Goal: Contribute content: Add original content to the website for others to see

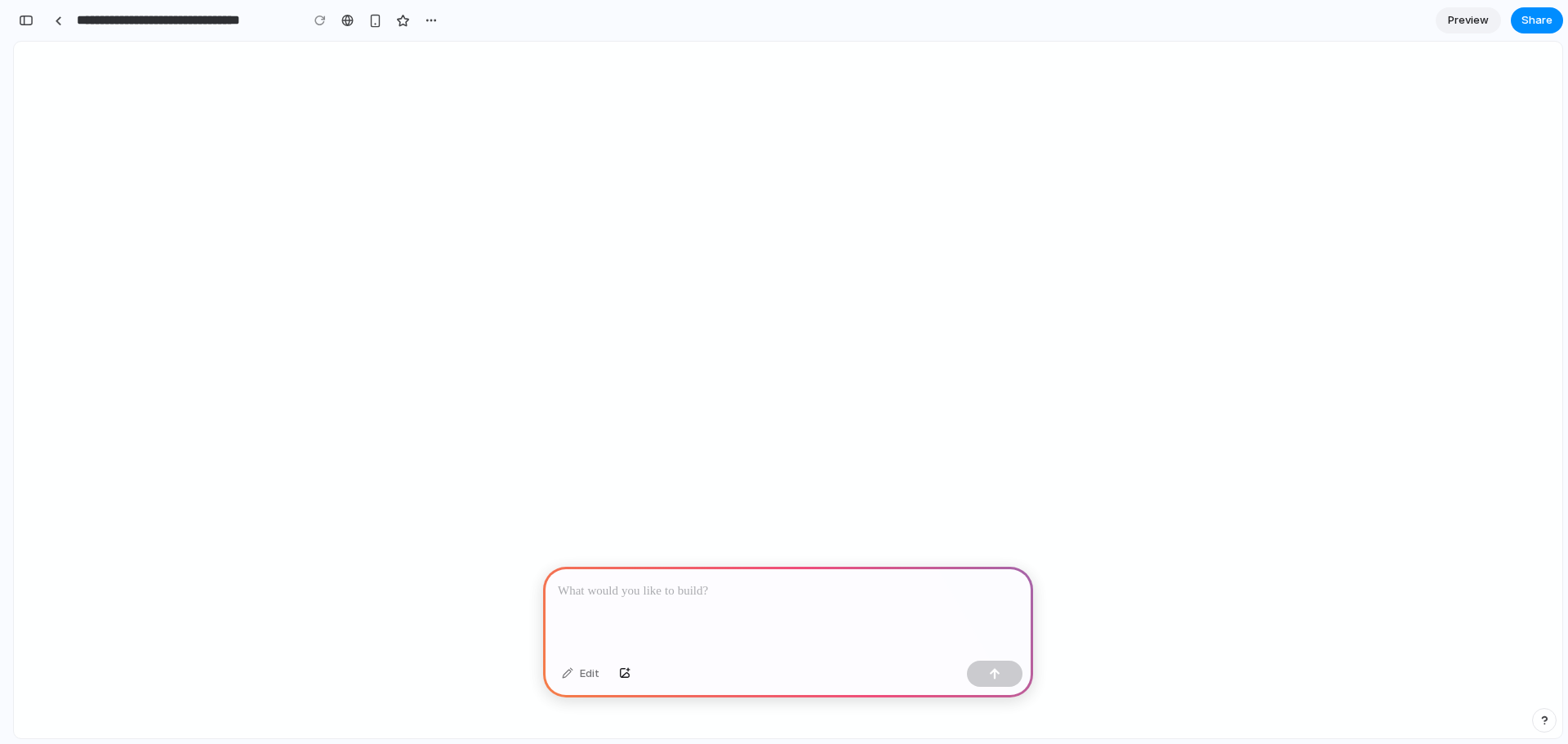
click at [652, 590] on p at bounding box center [788, 591] width 461 height 20
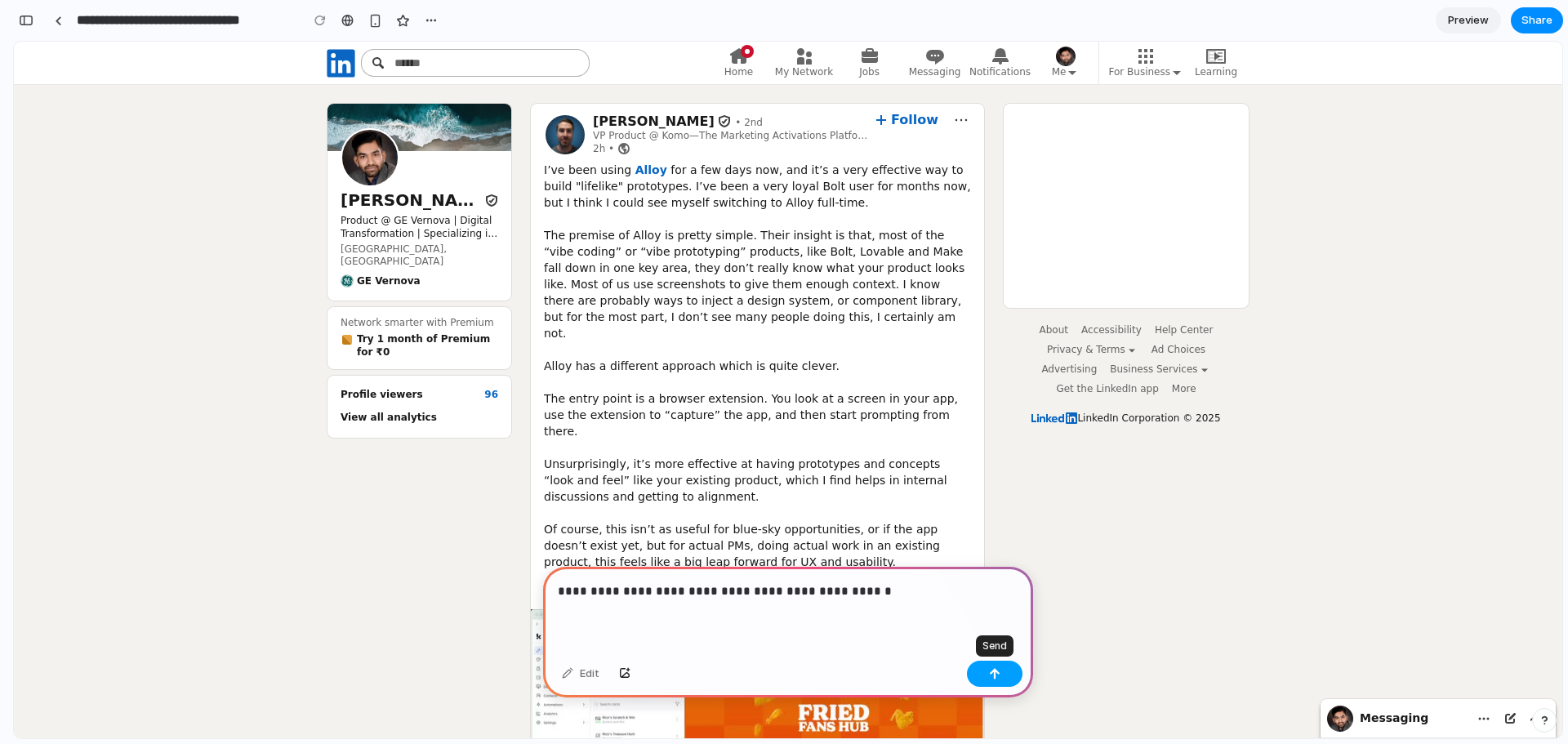
click at [998, 673] on div "button" at bounding box center [994, 673] width 11 height 11
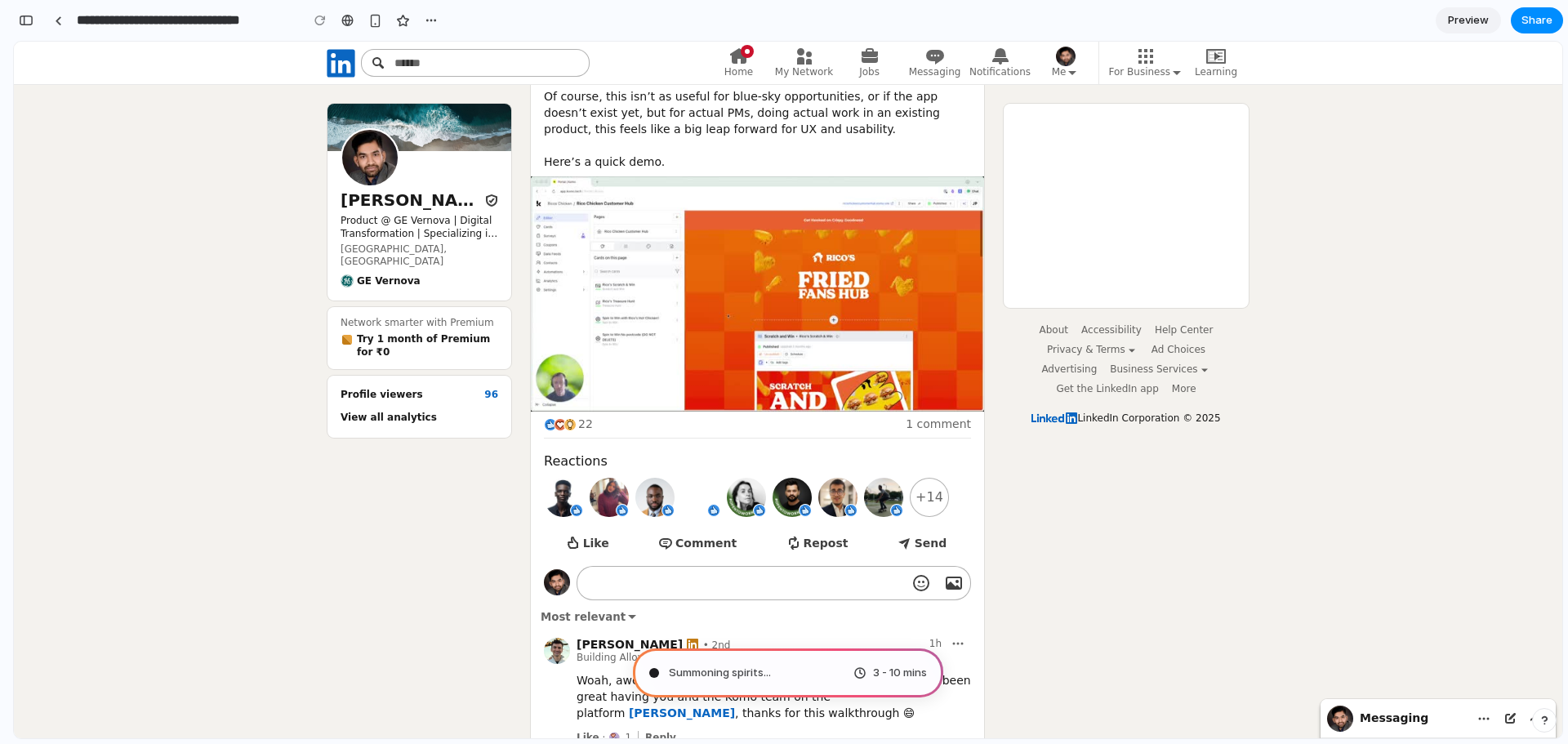
scroll to position [446, 0]
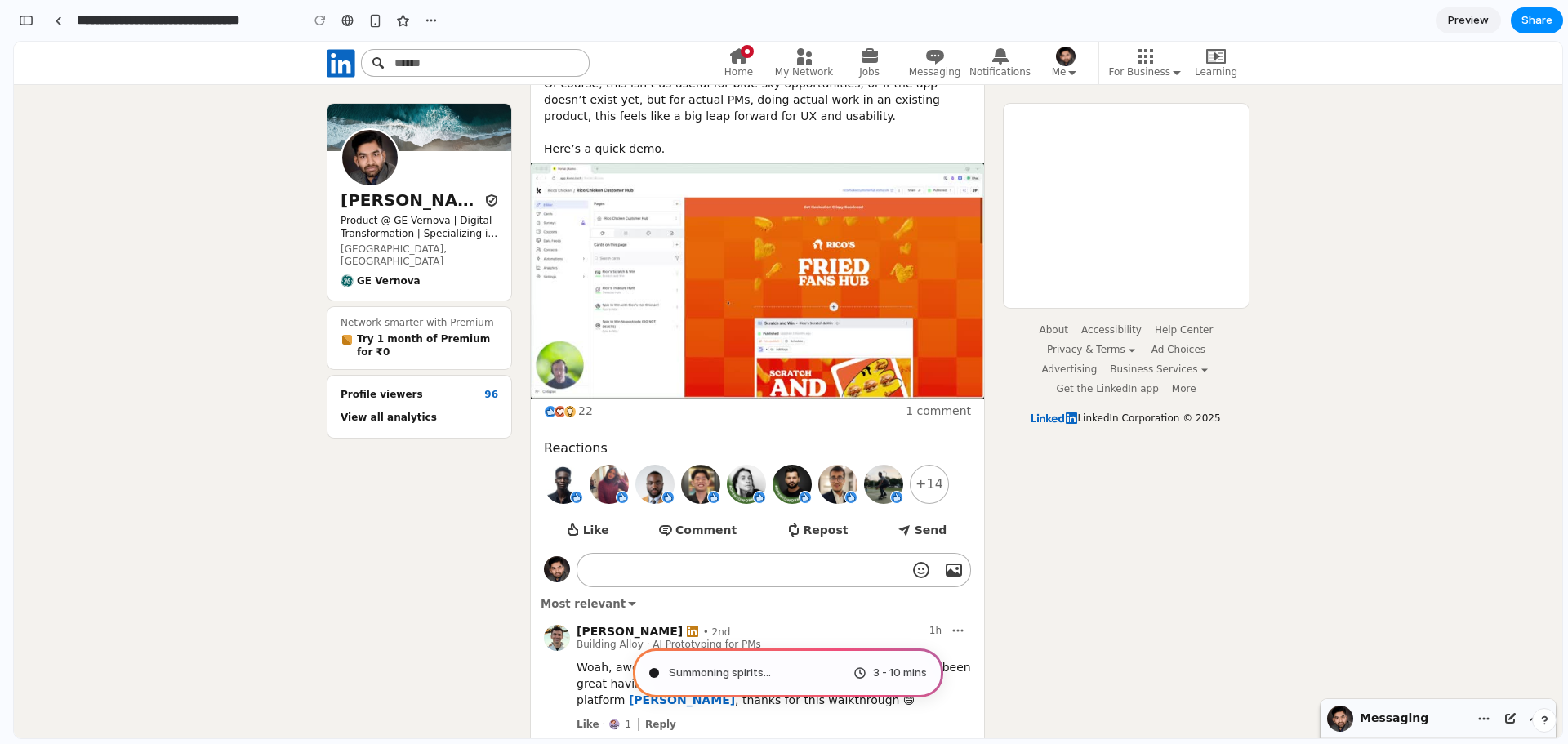
click at [1378, 720] on span "Messaging" at bounding box center [1394, 717] width 69 height 13
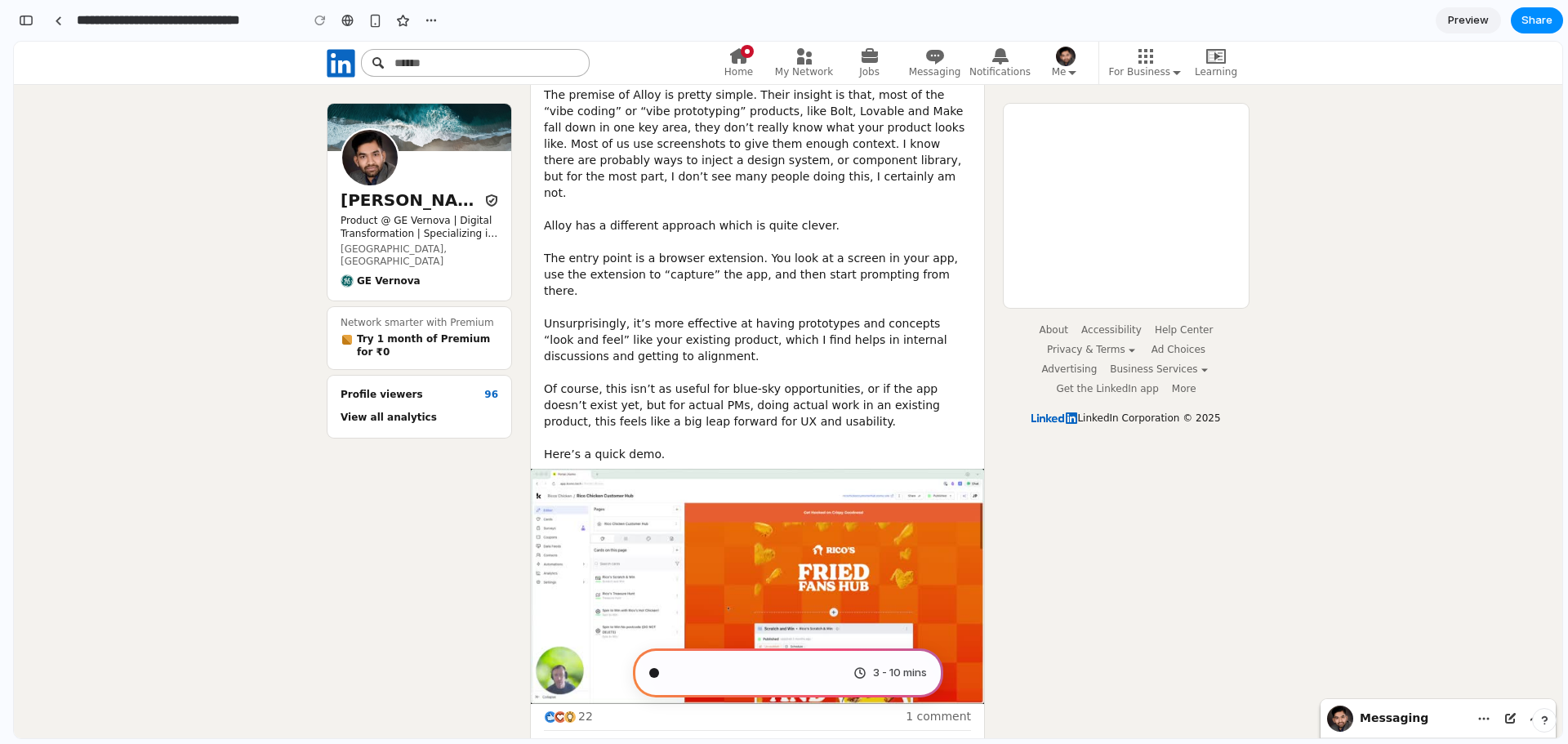
scroll to position [0, 0]
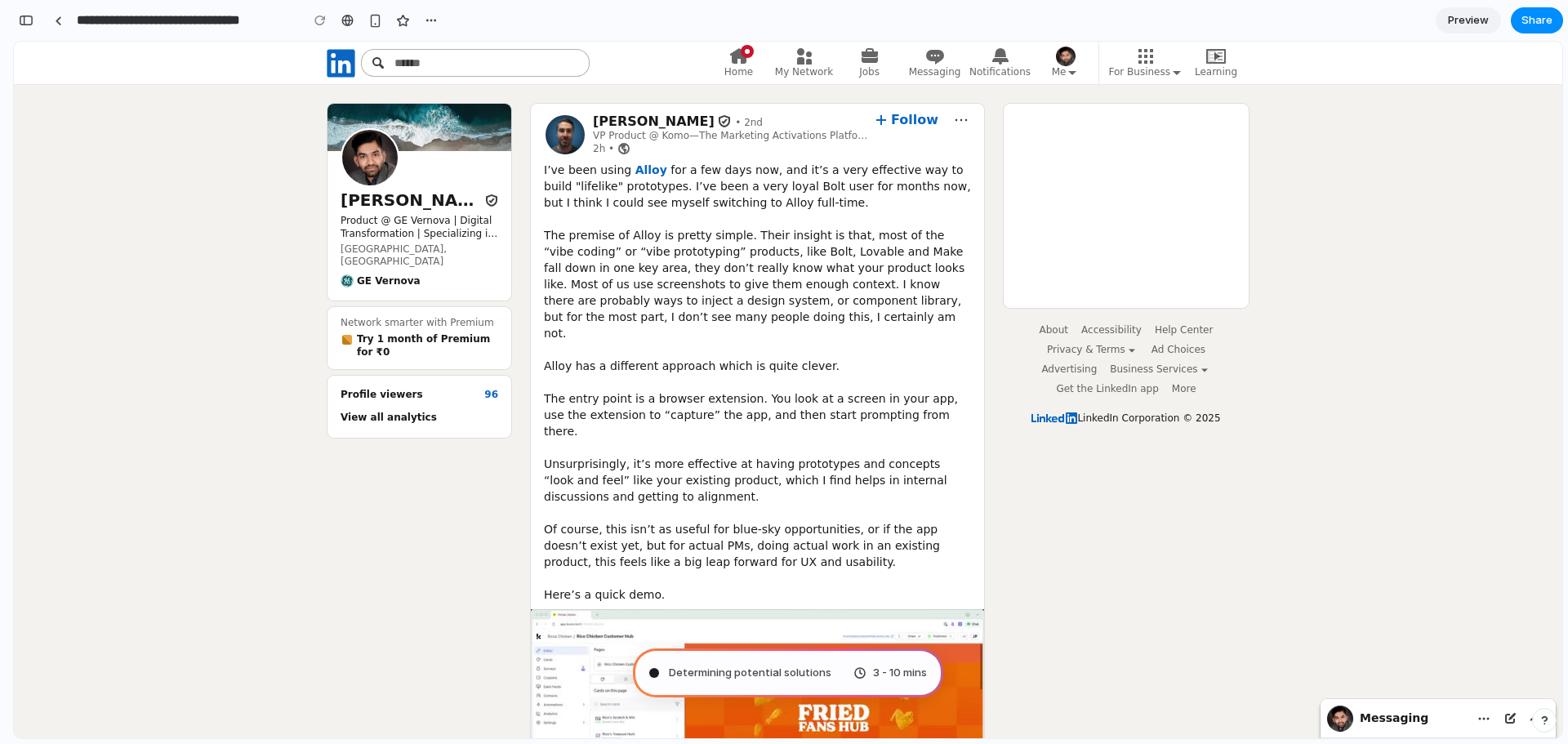
click at [1473, 20] on span "Preview" at bounding box center [1468, 20] width 41 height 16
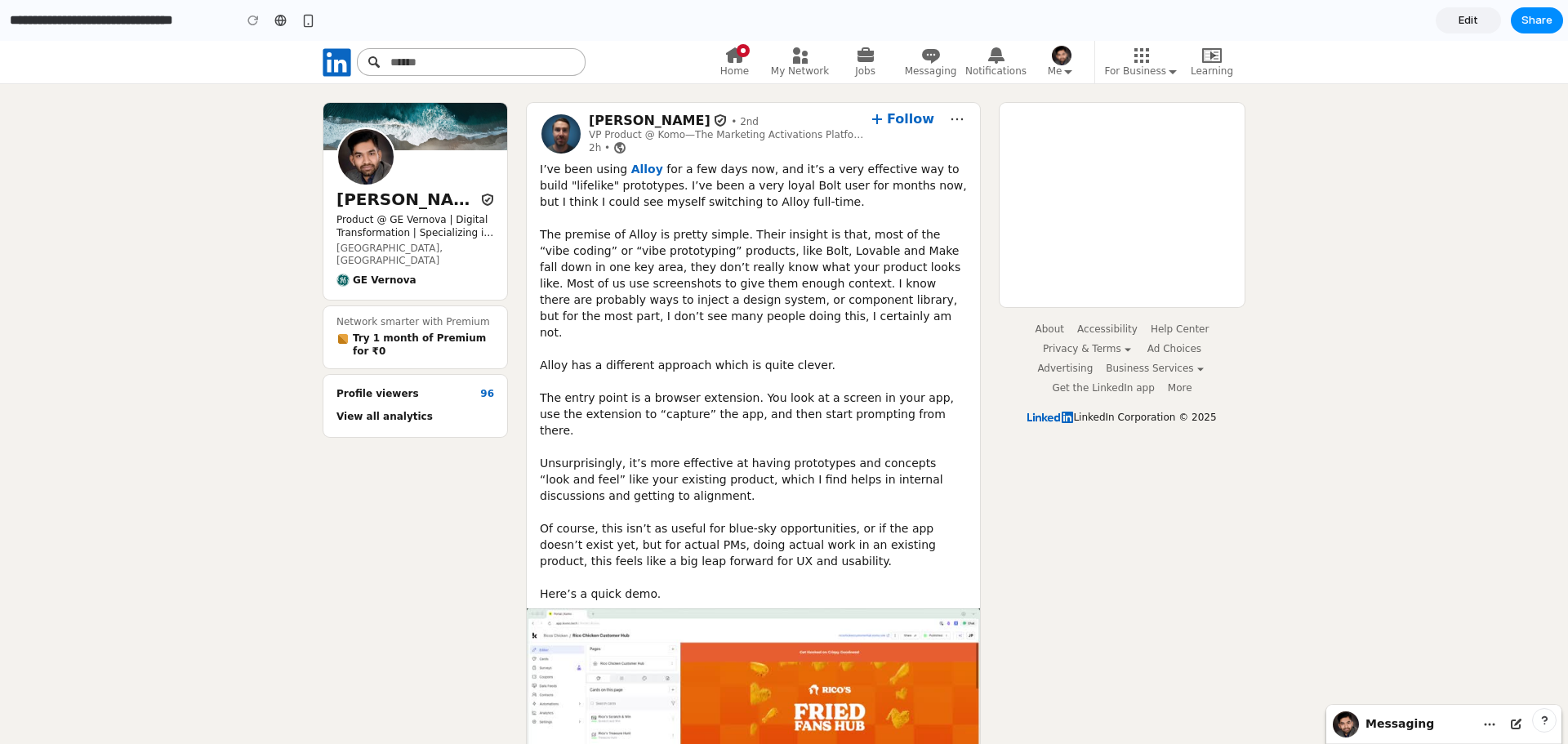
click at [1473, 20] on span "Edit" at bounding box center [1468, 20] width 20 height 16
